Goal: Information Seeking & Learning: Learn about a topic

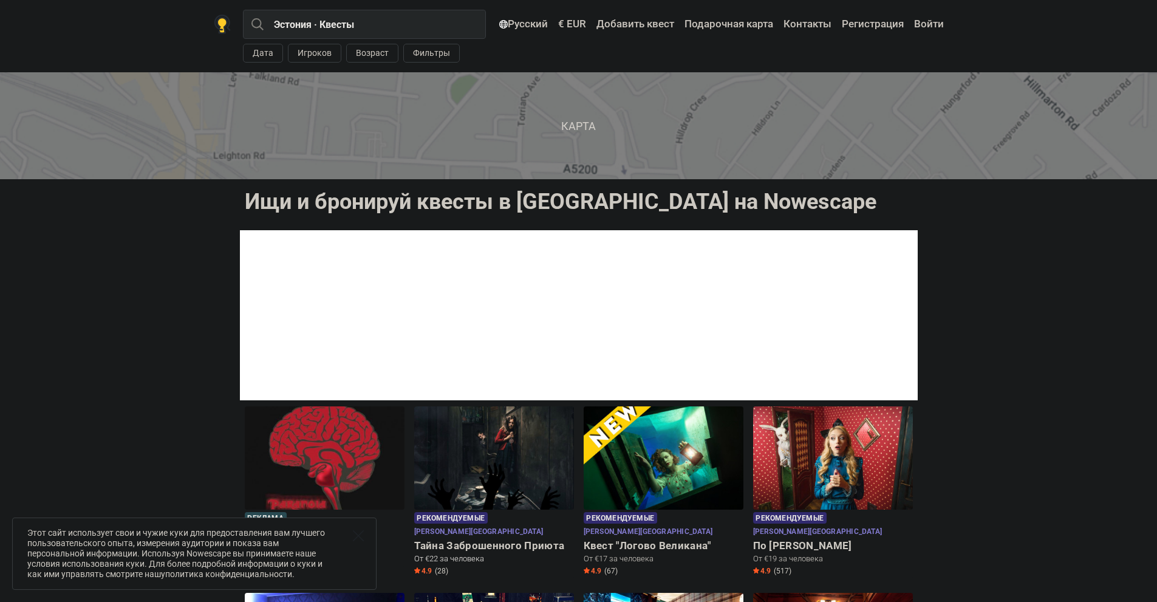
scroll to position [121, 0]
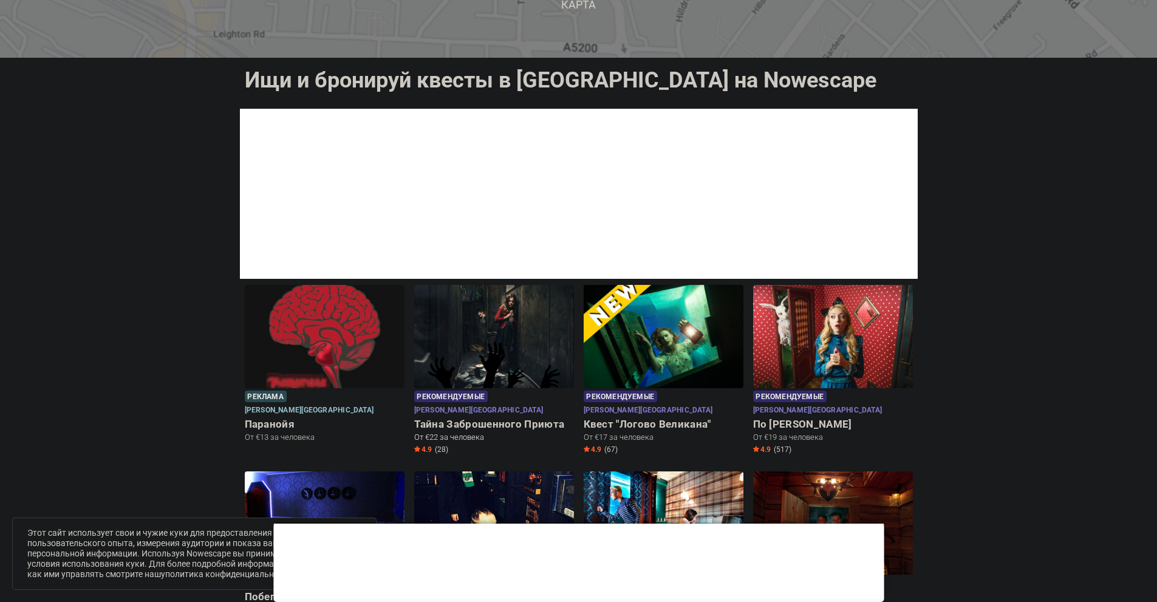
click at [461, 418] on h6 "Тайна Заброшенного Приюта" at bounding box center [494, 424] width 160 height 13
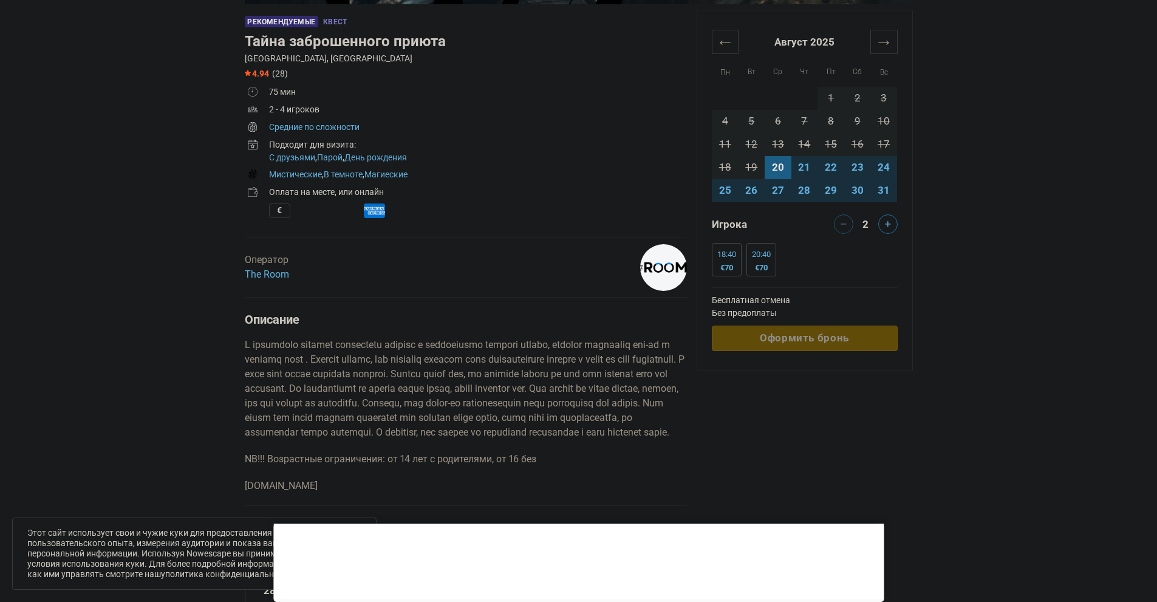
scroll to position [486, 0]
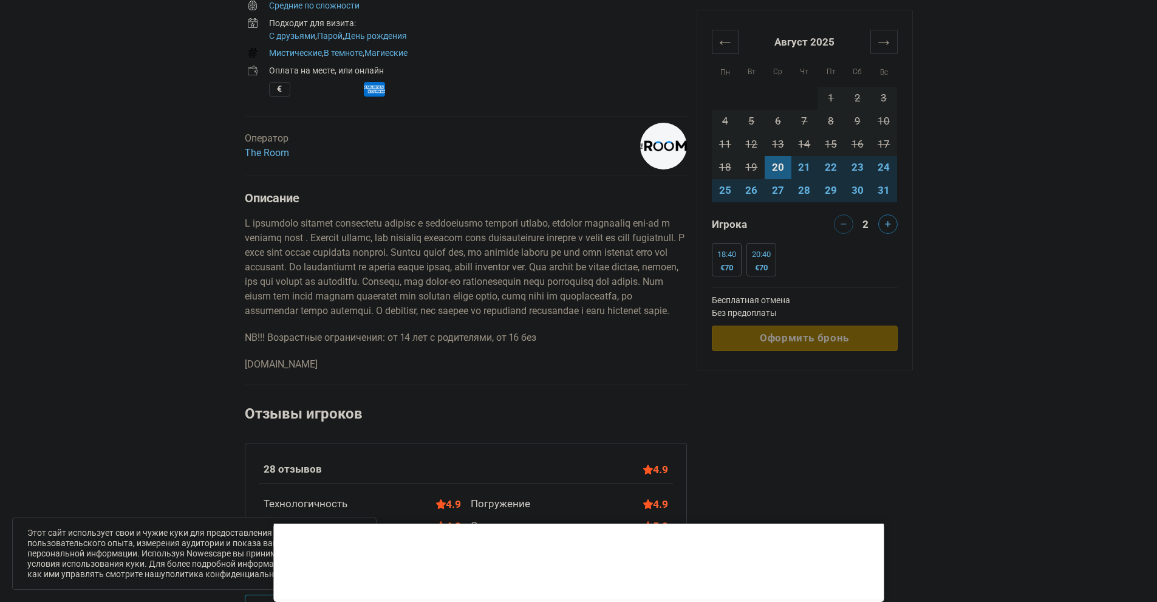
drag, startPoint x: 409, startPoint y: 358, endPoint x: 442, endPoint y: 358, distance: 32.8
click at [427, 362] on div "Описание NB!!! Возрастные ограничения: от 14 лет с родителями, от 16 без www.th…" at bounding box center [466, 281] width 442 height 181
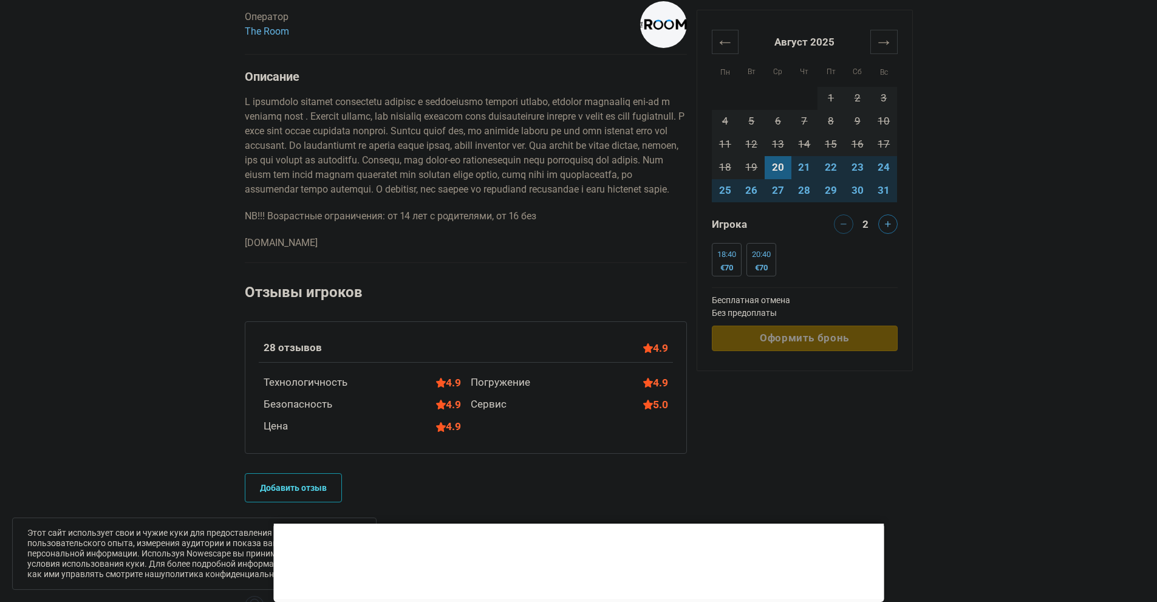
click at [452, 223] on p "NB!!! Возрастные ограничения: от 14 лет с родителями, от 16 без" at bounding box center [466, 216] width 442 height 15
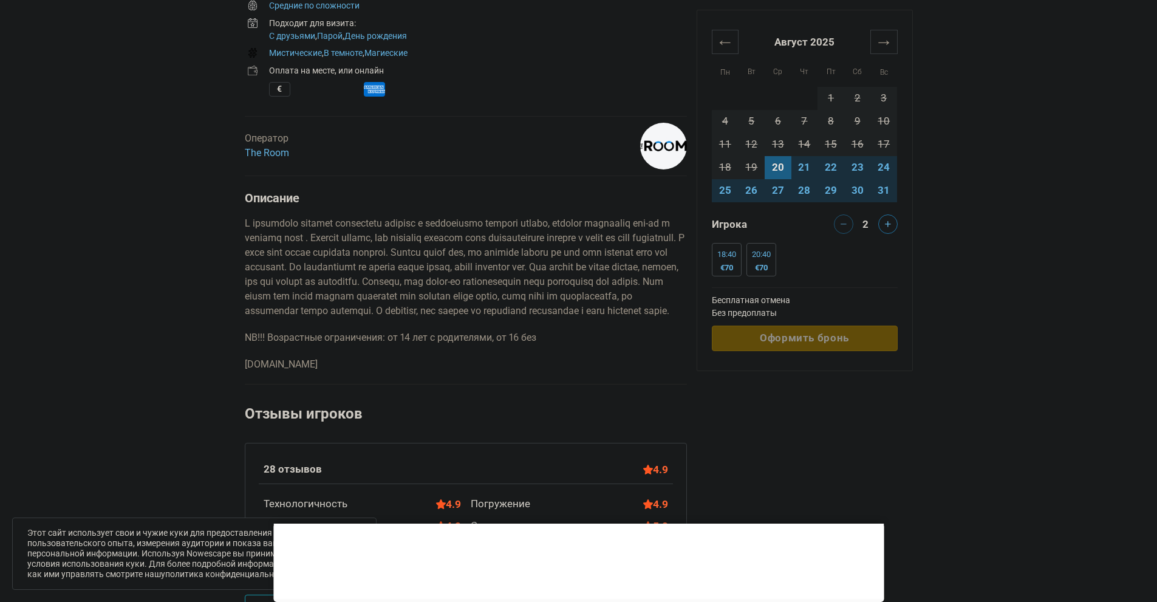
scroll to position [425, 0]
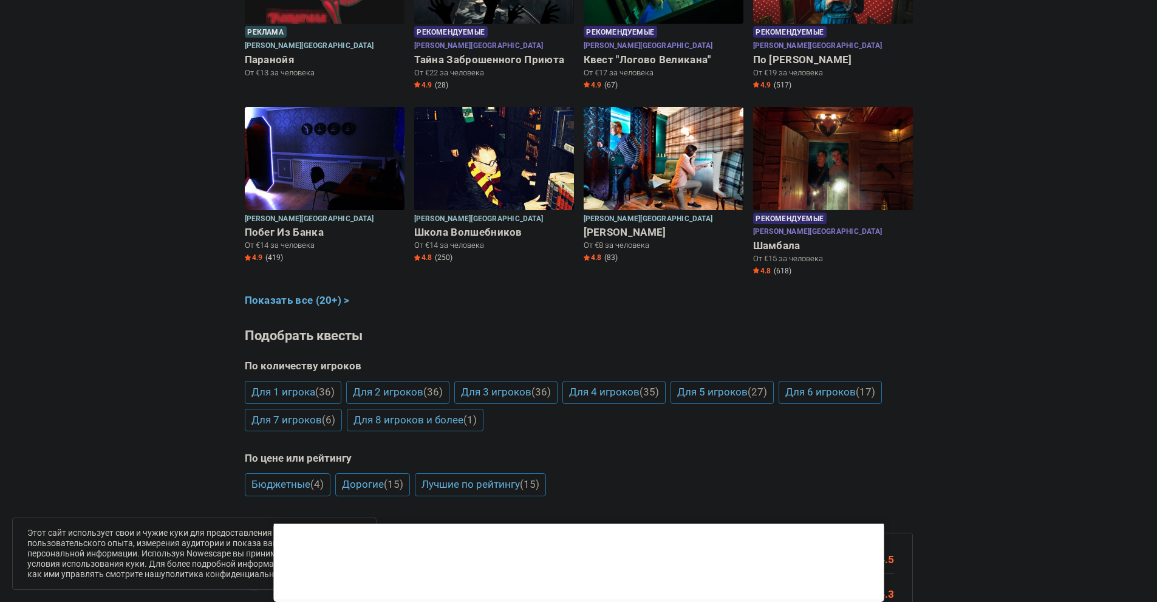
scroll to position [121, 0]
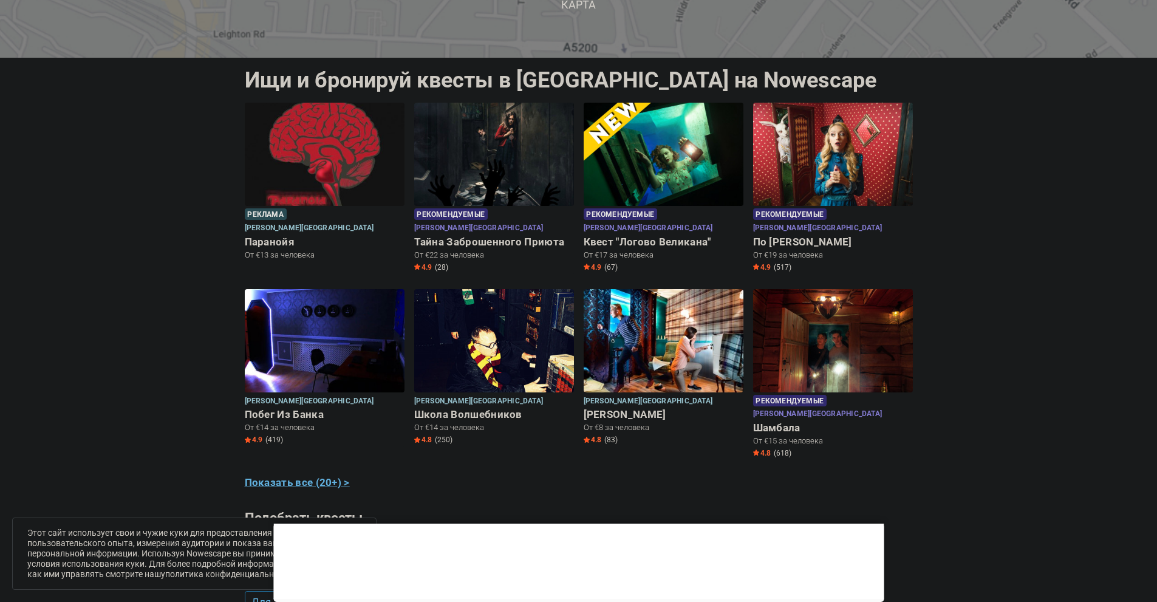
click at [312, 475] on link "Показать все (20+) >" at bounding box center [297, 483] width 105 height 16
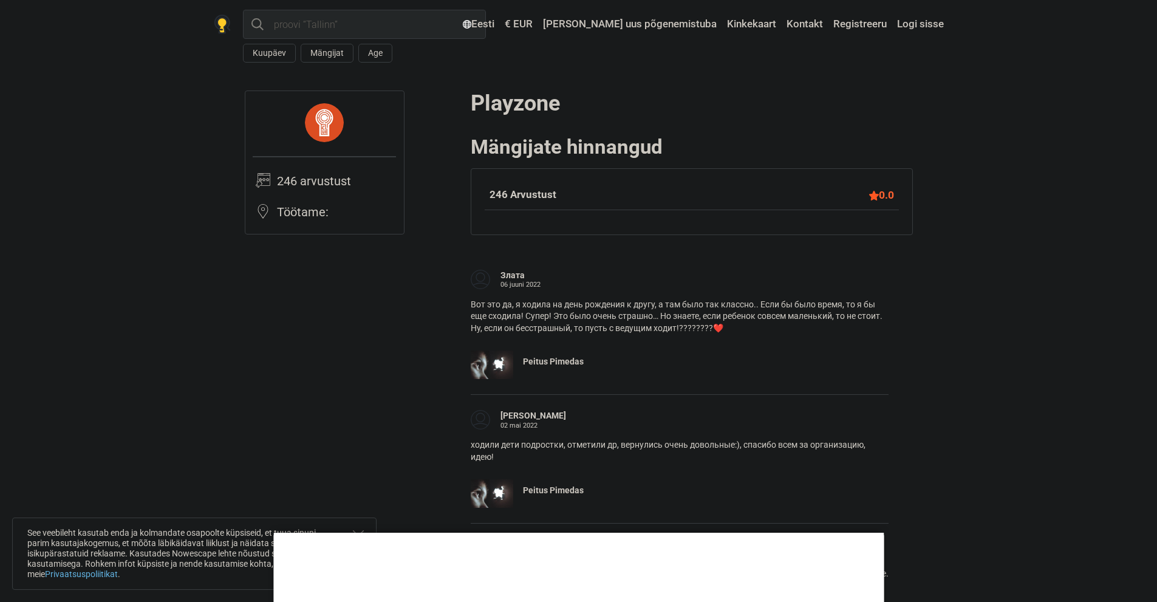
scroll to position [61, 0]
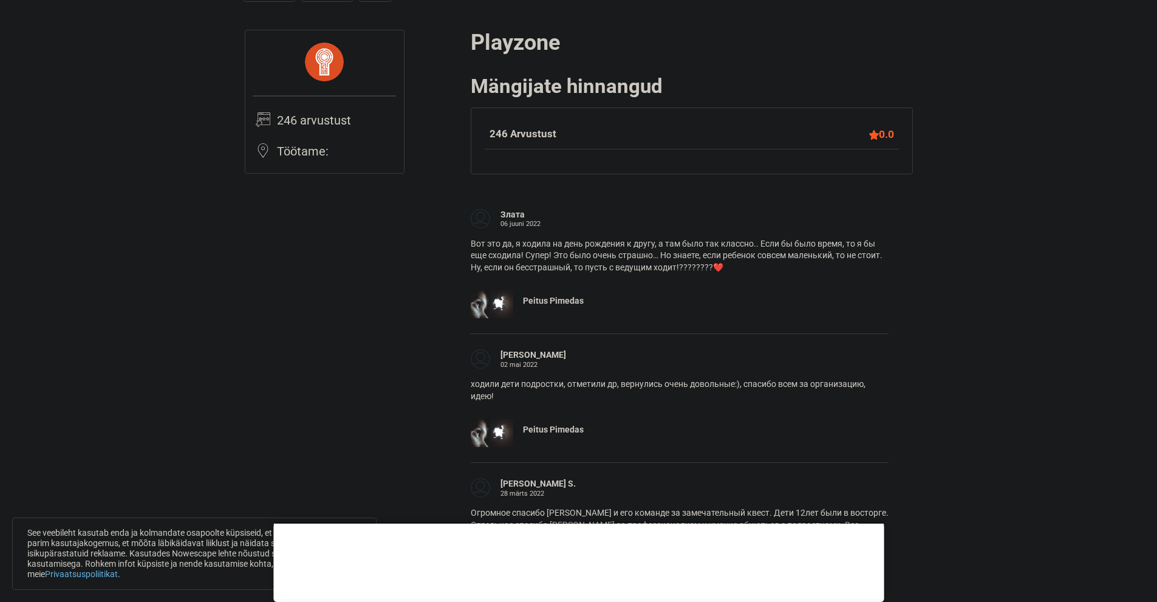
click at [545, 194] on div "Злата 06 juuni 2022 Вот это да, я ходила на день рождения к другу, а там было т…" at bounding box center [680, 264] width 418 height 140
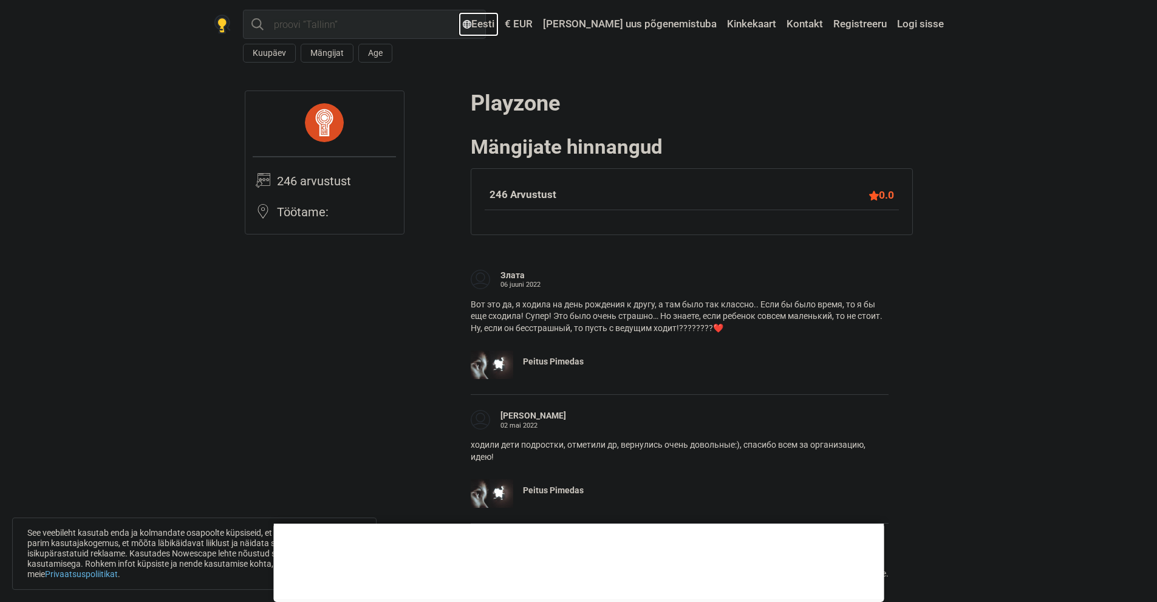
click at [497, 26] on link "Eesti" at bounding box center [479, 24] width 38 height 22
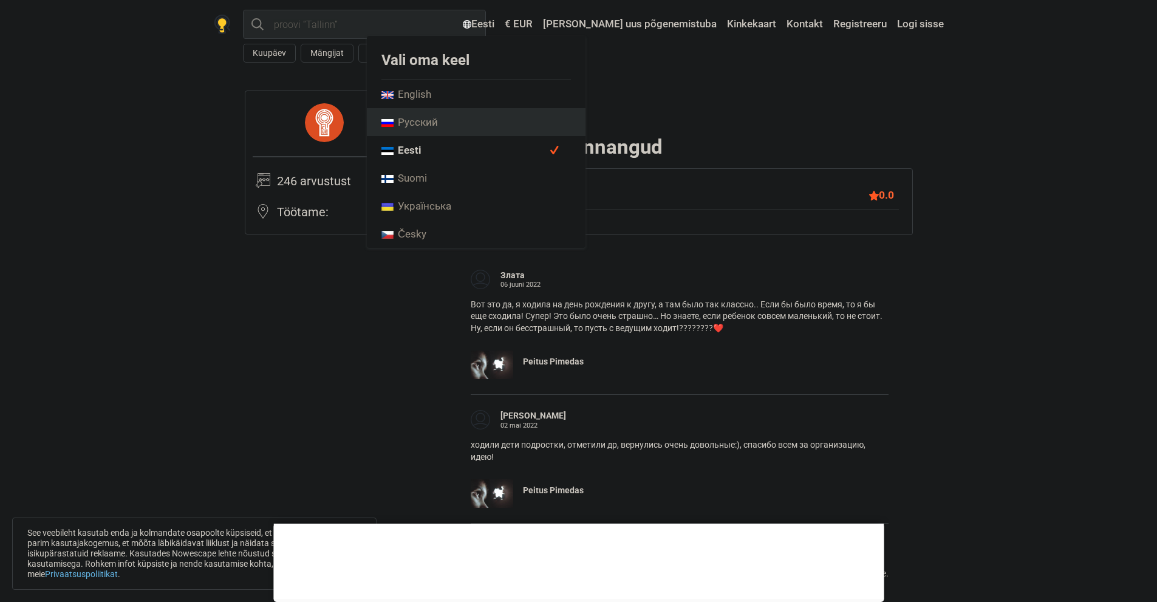
click at [507, 122] on link "Русский" at bounding box center [476, 122] width 219 height 28
